Goal: Information Seeking & Learning: Find specific fact

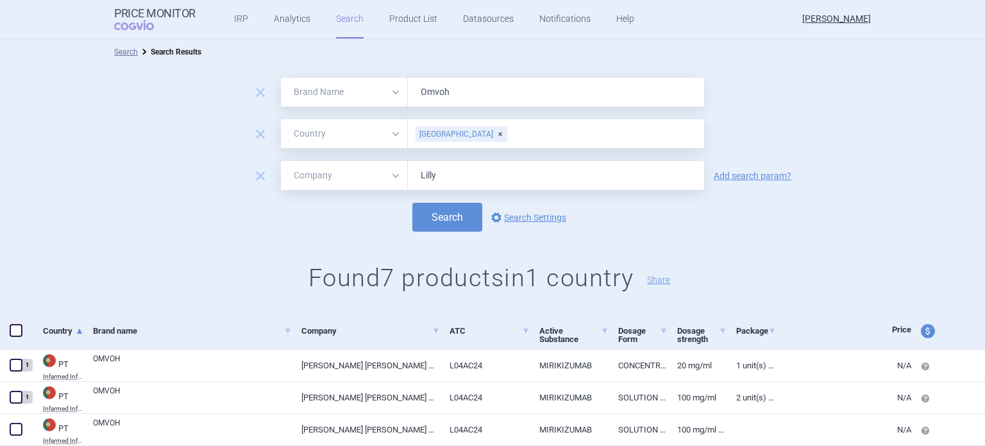
select select "brandName"
select select "country"
select select "mah"
drag, startPoint x: 455, startPoint y: 97, endPoint x: 412, endPoint y: 94, distance: 43.1
click at [412, 94] on input "Omvoh" at bounding box center [556, 92] width 296 height 29
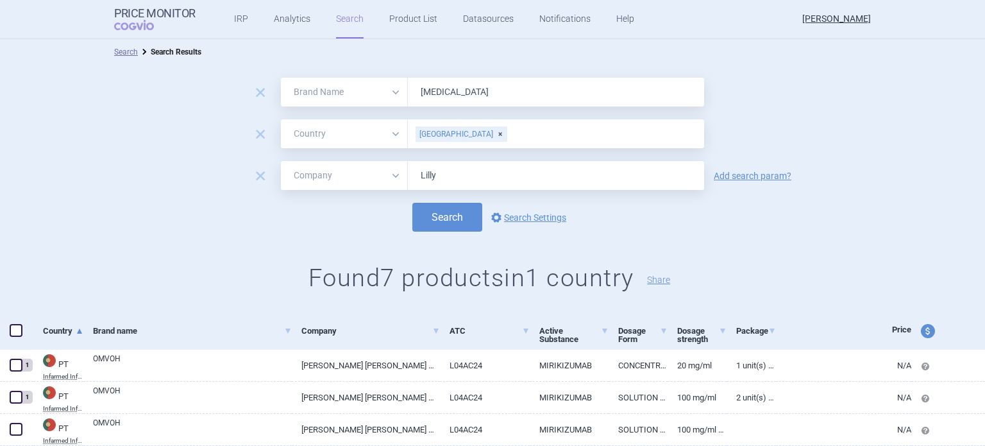
type input "[MEDICAL_DATA]"
click at [450, 135] on div "[GEOGRAPHIC_DATA]" at bounding box center [462, 133] width 92 height 15
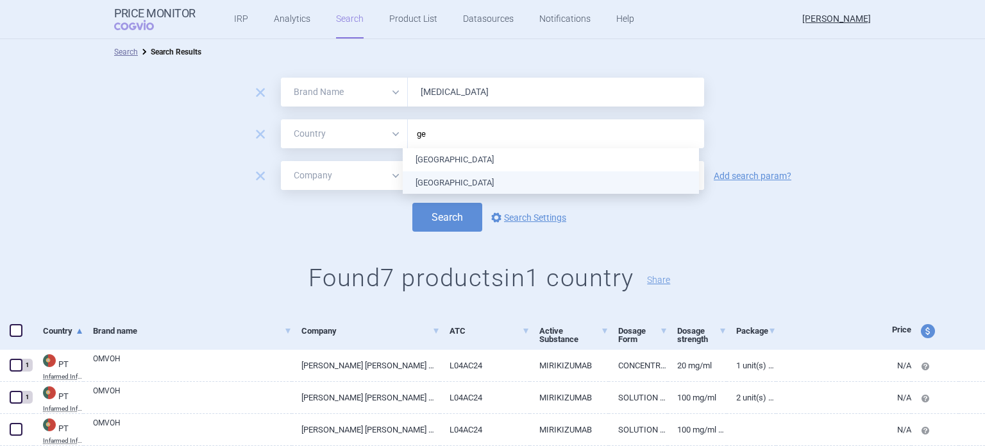
type input "ger"
click at [437, 181] on ul "[GEOGRAPHIC_DATA] [GEOGRAPHIC_DATA]" at bounding box center [551, 171] width 296 height 46
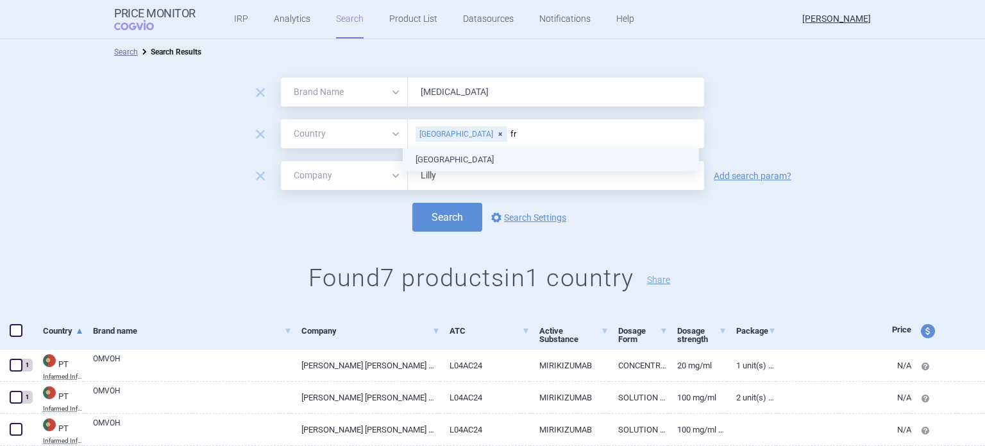
type input "fra"
click at [436, 159] on ul "[GEOGRAPHIC_DATA]" at bounding box center [551, 159] width 296 height 23
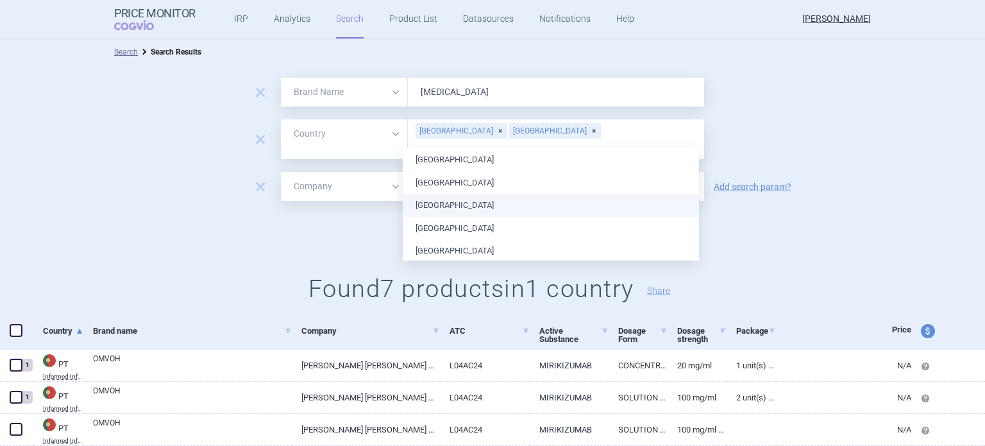
click at [865, 248] on div "remove All Brand Name ATC Company Active Substance Country Newer than [MEDICAL_…" at bounding box center [492, 194] width 985 height 259
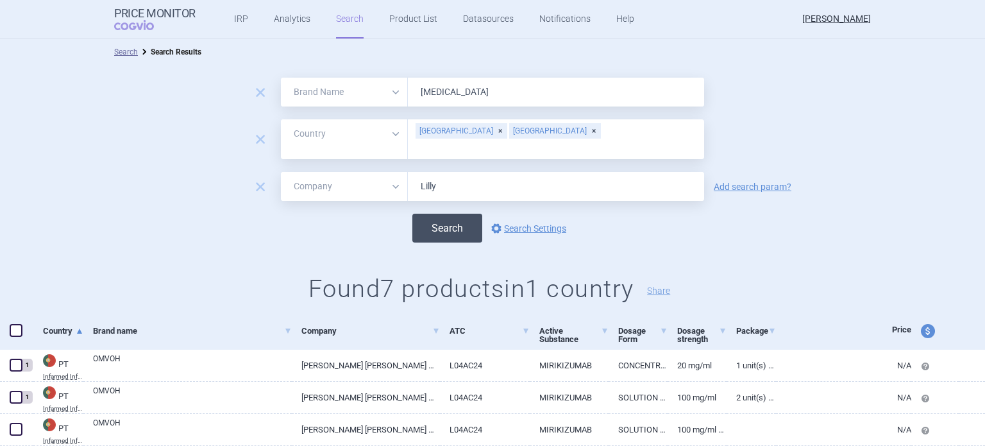
click at [455, 223] on button "Search" at bounding box center [447, 228] width 70 height 29
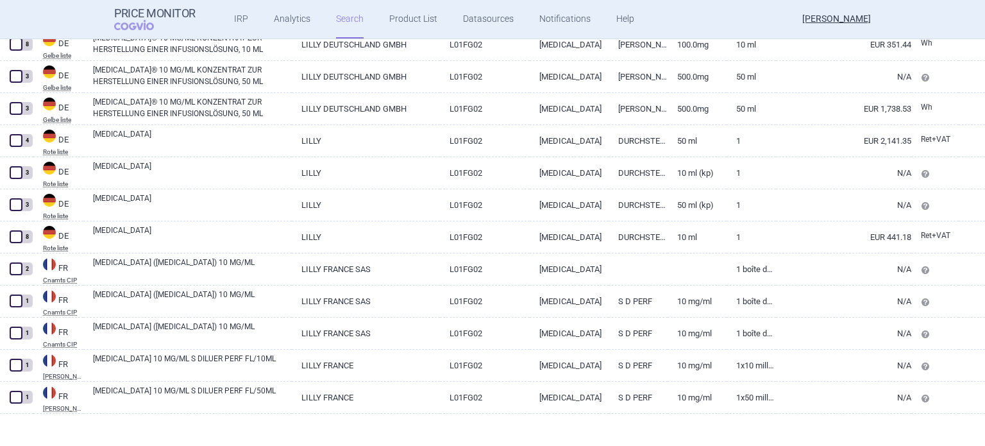
scroll to position [490, 0]
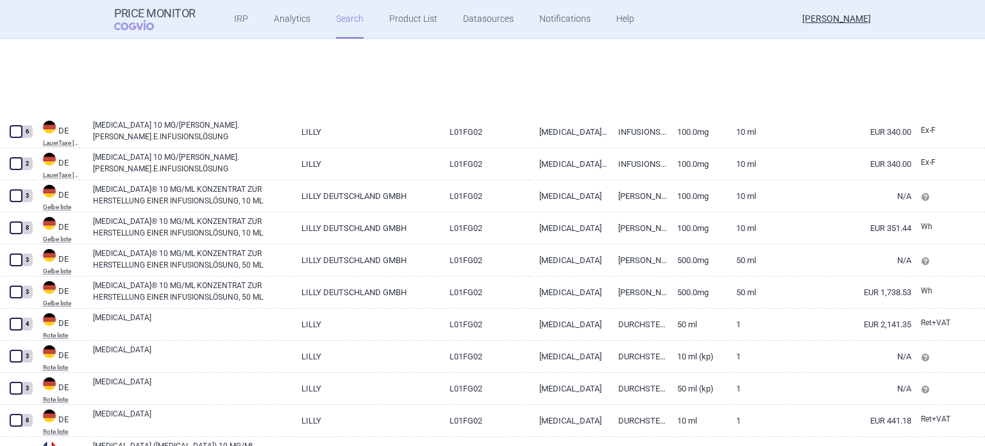
select select "brandName"
select select "country"
select select "mah"
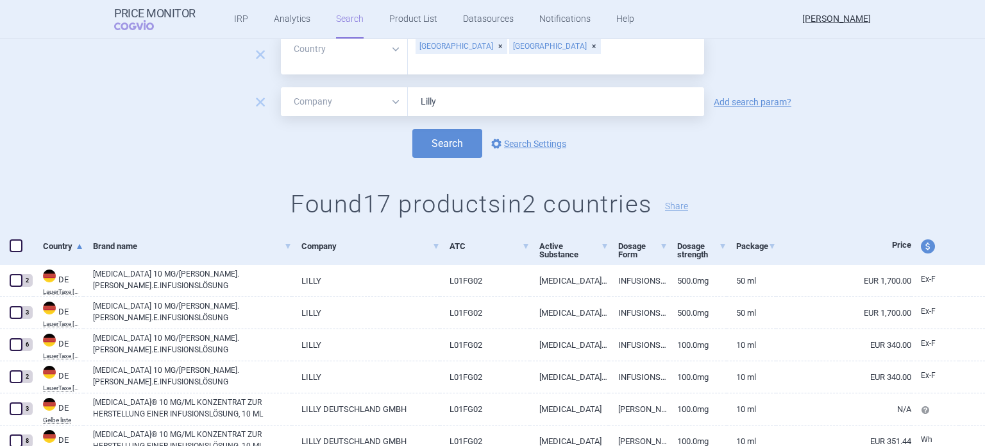
scroll to position [105, 0]
